Goal: Navigation & Orientation: Find specific page/section

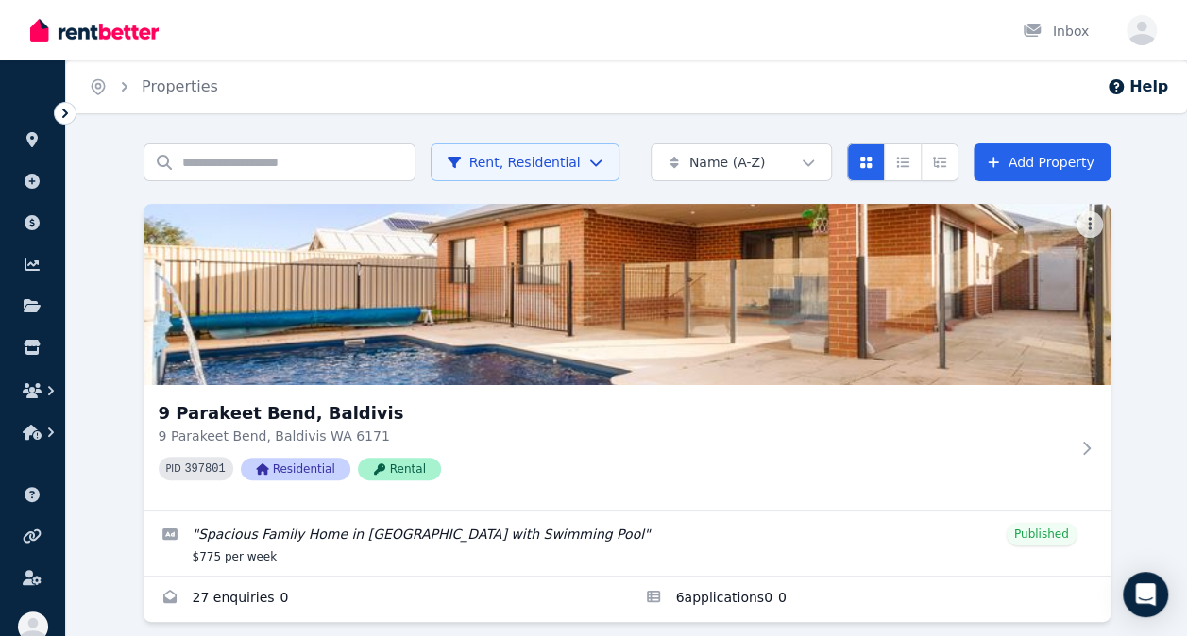
click at [63, 110] on icon at bounding box center [65, 113] width 6 height 9
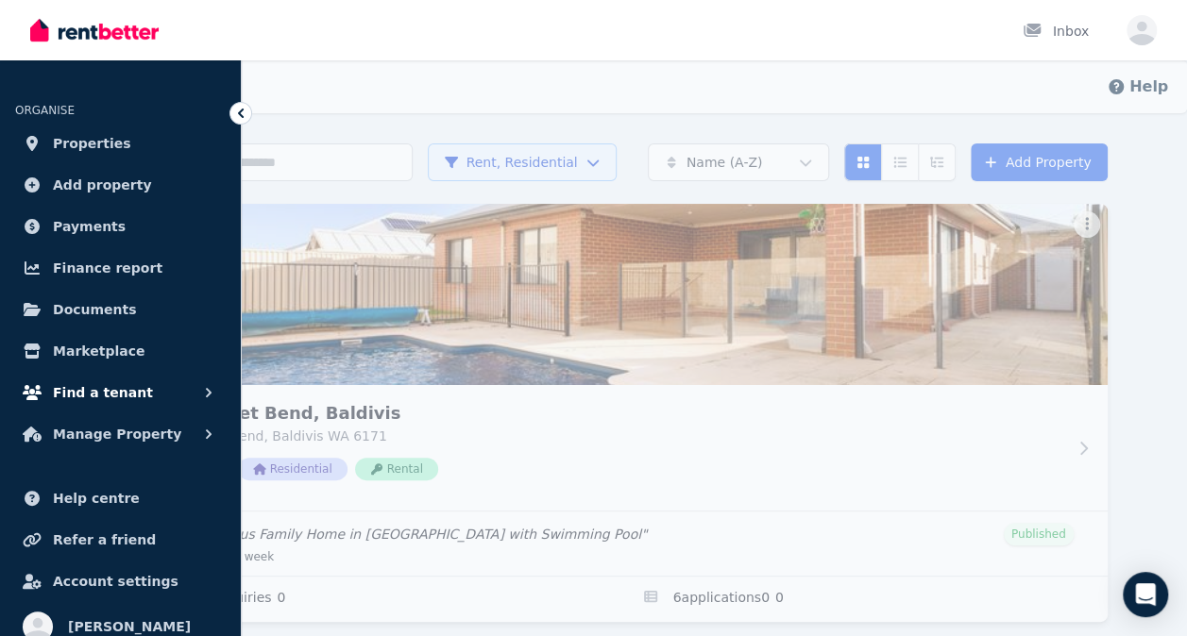
click at [109, 391] on span "Find a tenant" at bounding box center [103, 392] width 100 height 23
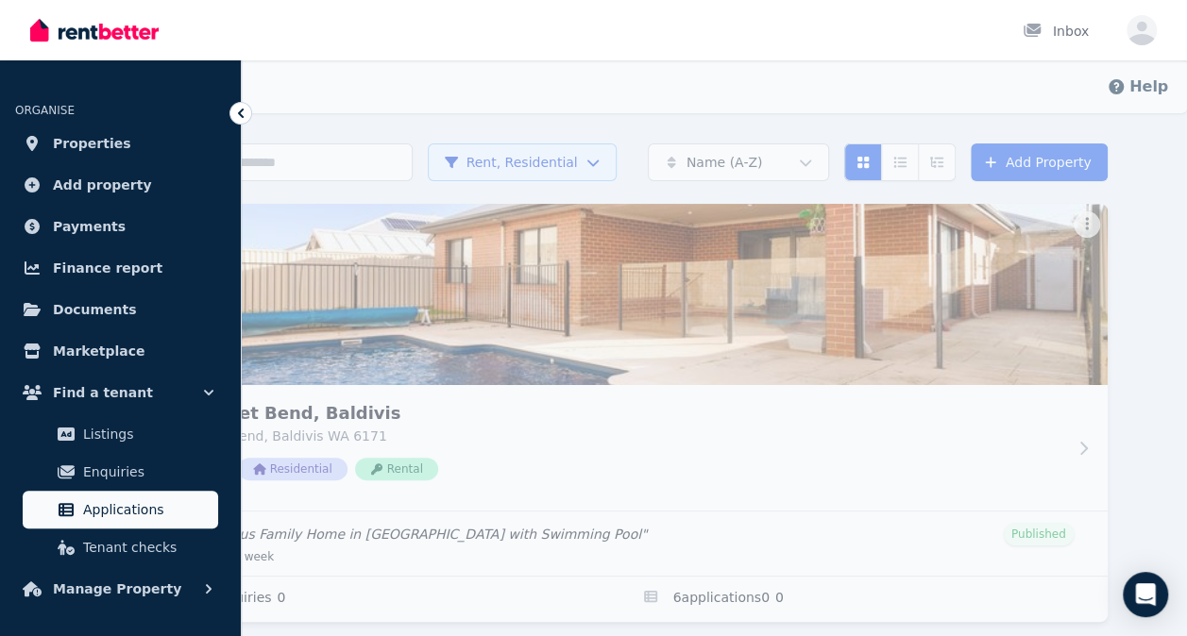
click at [102, 510] on span "Applications" at bounding box center [146, 509] width 127 height 23
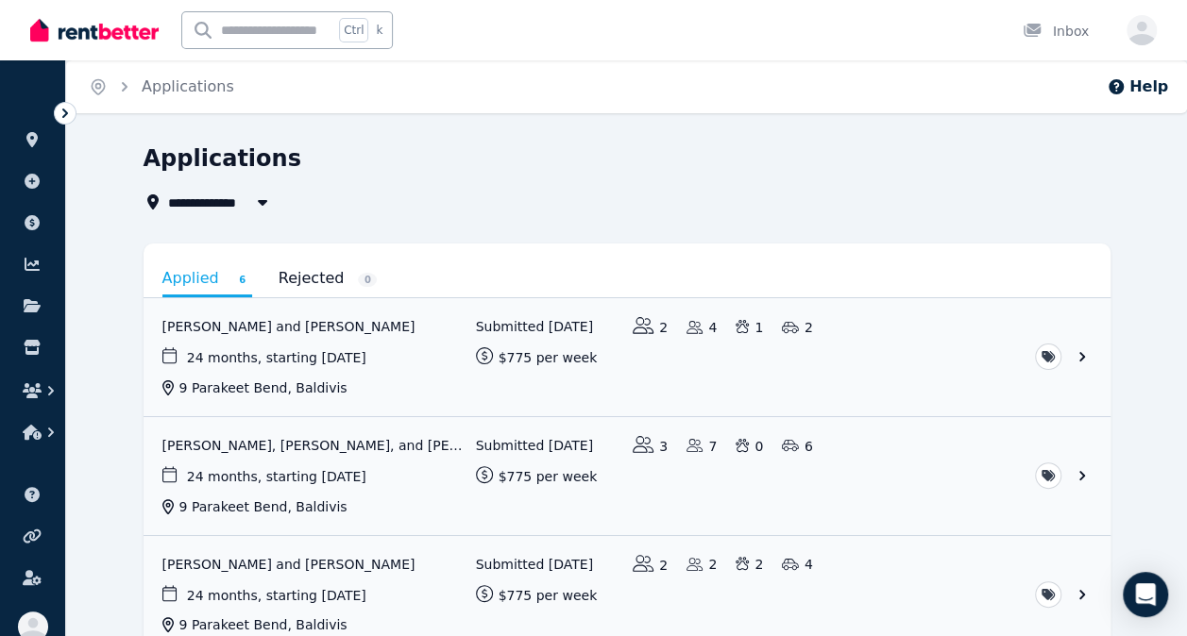
click at [60, 111] on icon at bounding box center [65, 113] width 19 height 19
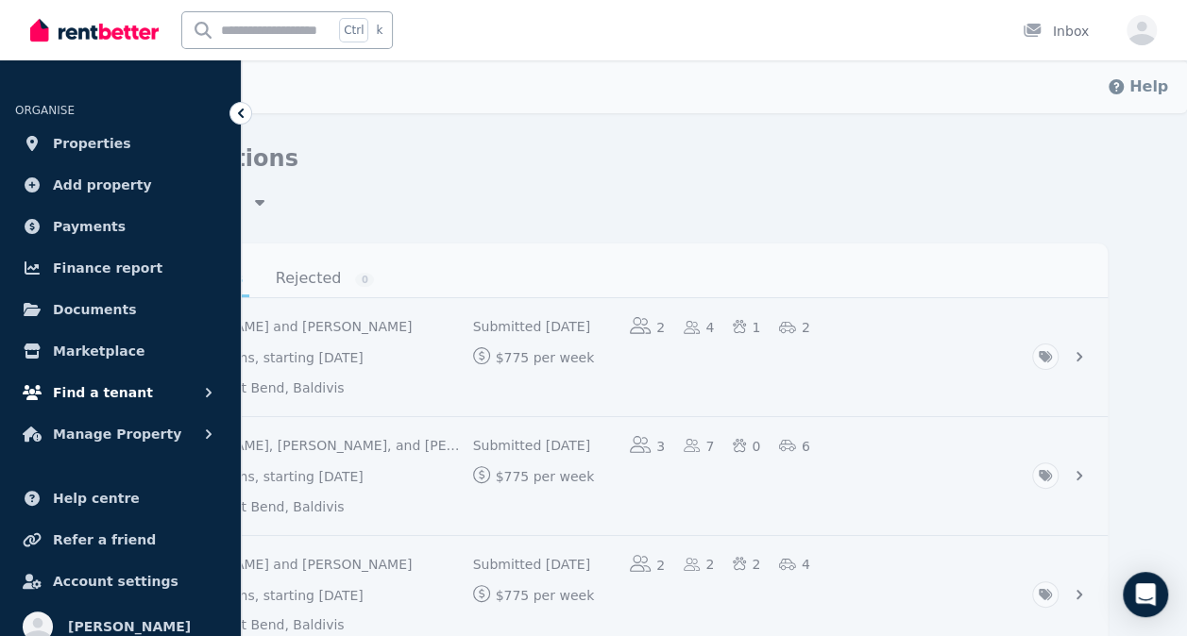
click at [109, 399] on span "Find a tenant" at bounding box center [103, 392] width 100 height 23
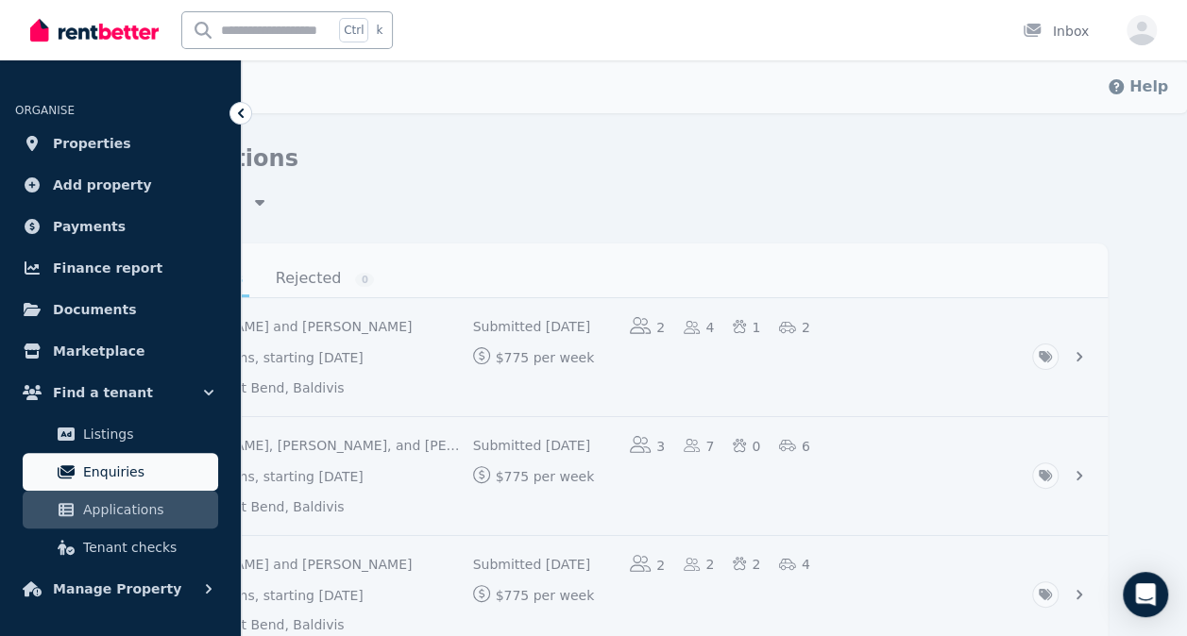
click at [136, 472] on span "Enquiries" at bounding box center [146, 472] width 127 height 23
